Goal: Task Accomplishment & Management: Manage account settings

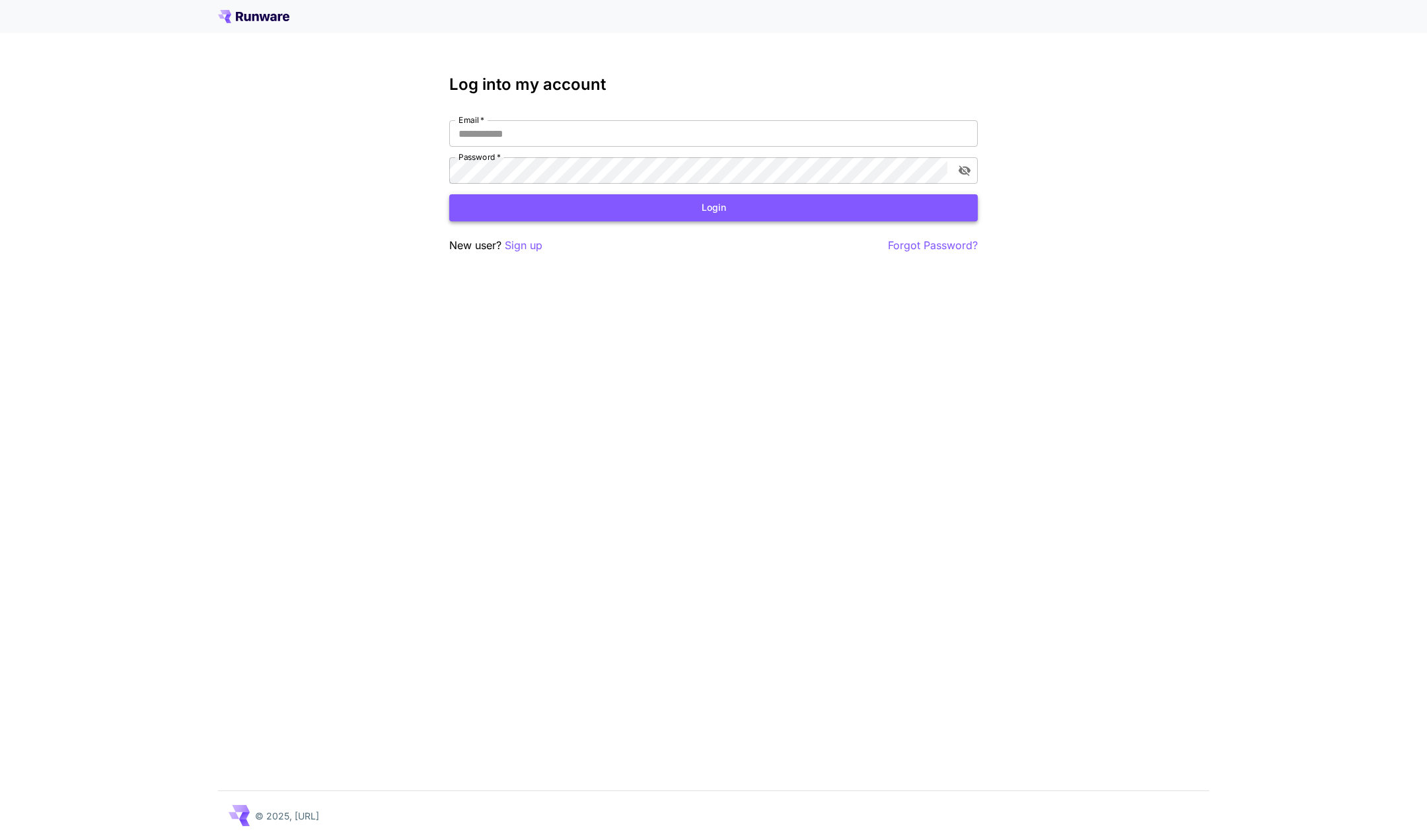
type input "**********"
click at [691, 204] on button "Login" at bounding box center [714, 207] width 529 height 27
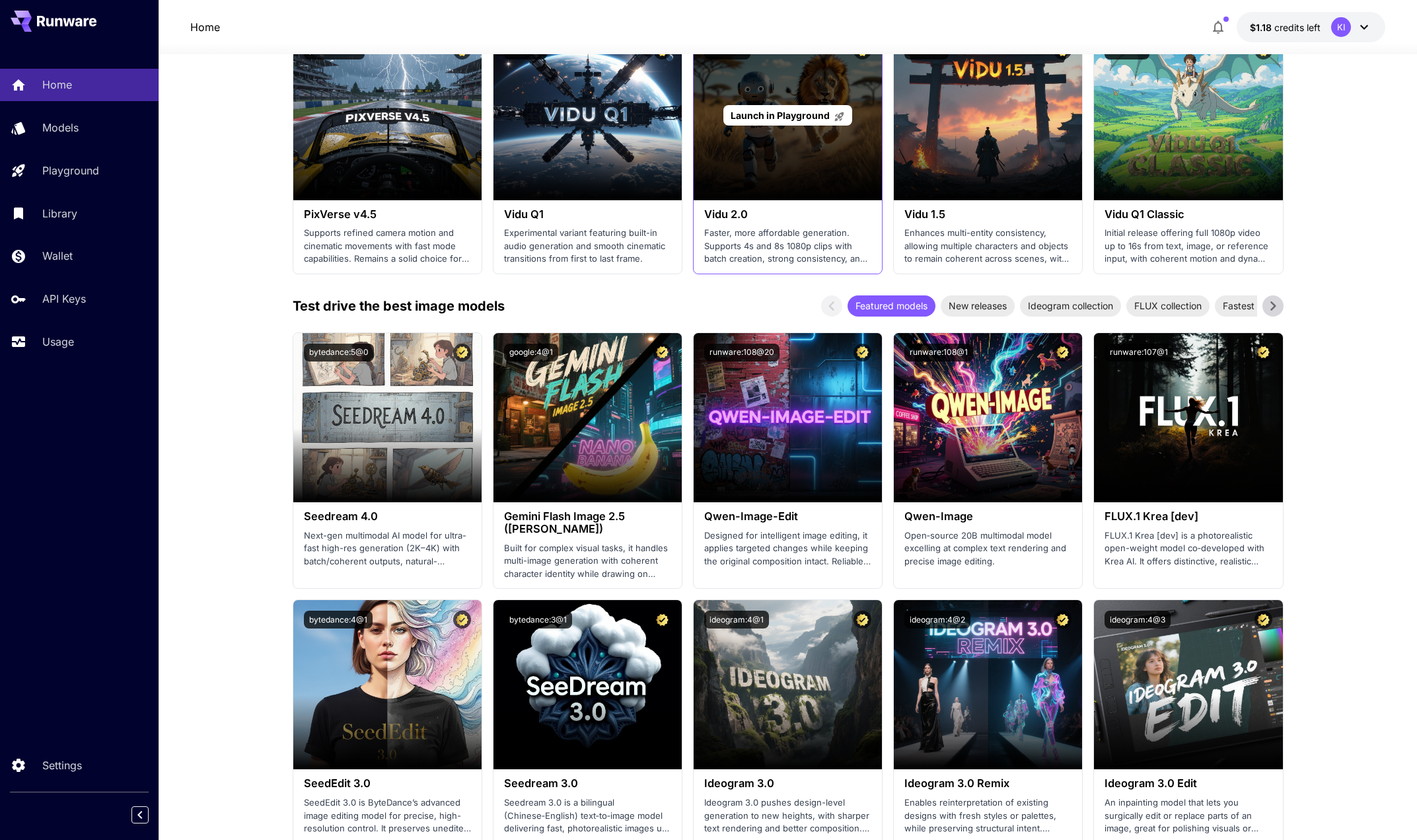
scroll to position [1123, 0]
